Goal: Task Accomplishment & Management: Manage account settings

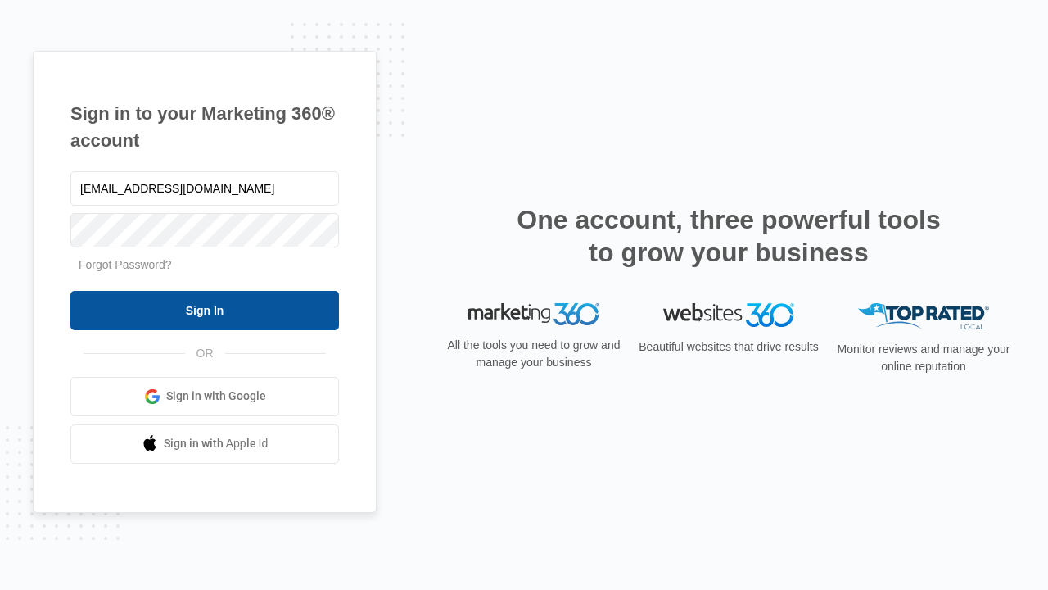
click at [205, 310] on input "Sign In" at bounding box center [204, 310] width 269 height 39
